Goal: Task Accomplishment & Management: Complete application form

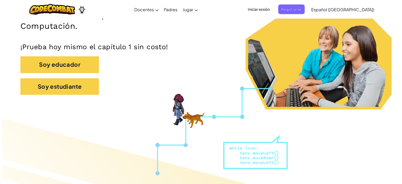
scroll to position [105, 0]
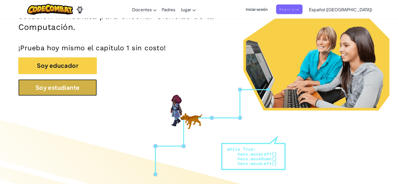
click at [70, 91] on button "Soy estudiante" at bounding box center [57, 87] width 79 height 16
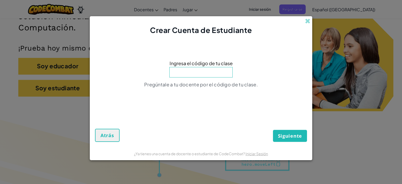
click at [212, 71] on input at bounding box center [200, 72] width 63 height 10
type input "BurnZooThink"
click at [290, 136] on span "Siguiente" at bounding box center [290, 136] width 24 height 6
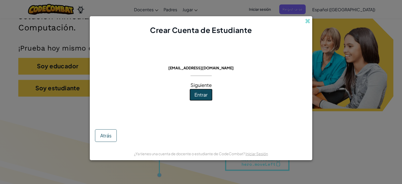
click at [202, 93] on span "Entrar" at bounding box center [201, 95] width 13 height 6
